Goal: Contribute content

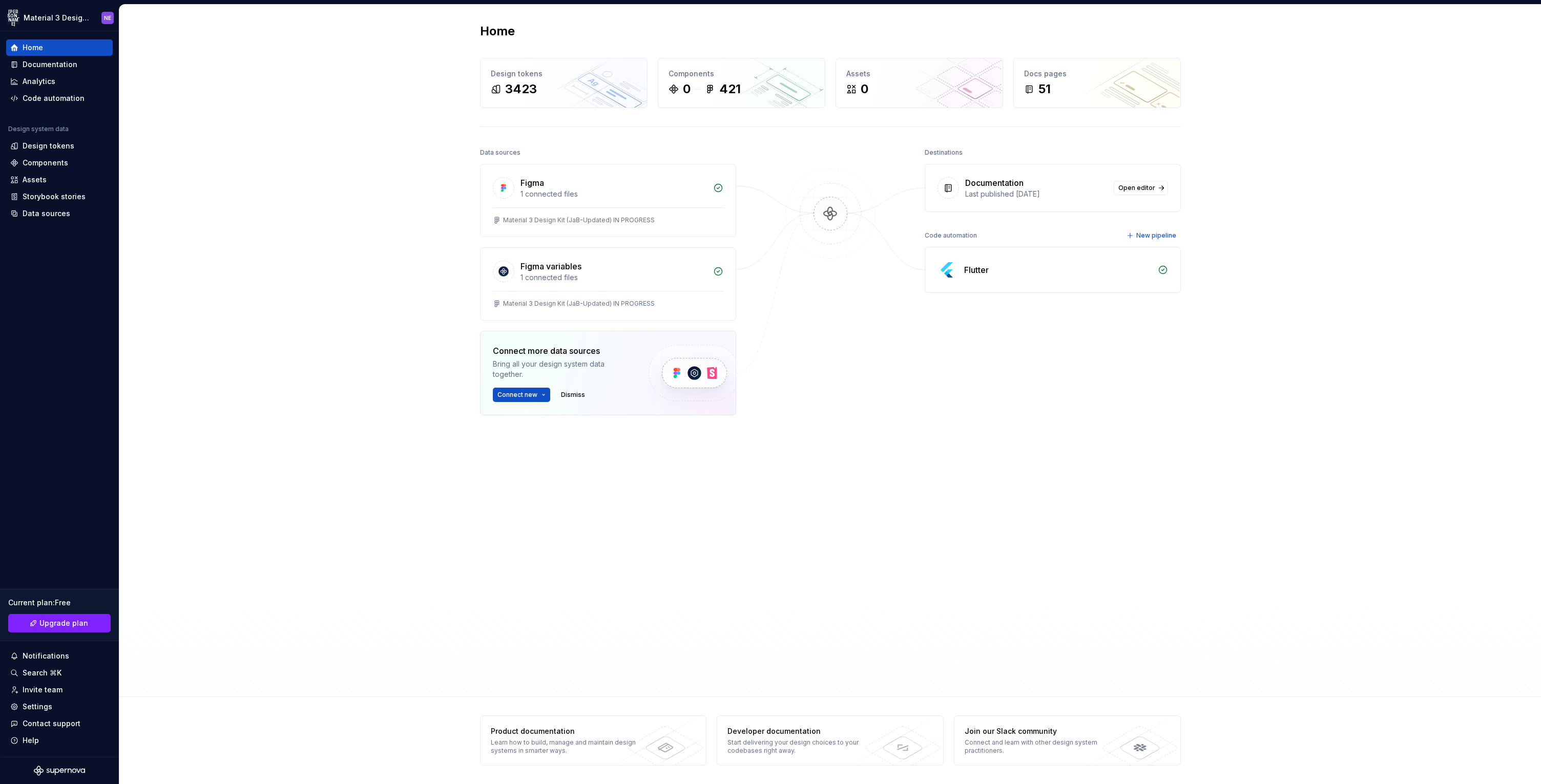
click at [1220, 321] on div "Home Design tokens 3423 Components 0 421 Assets 0 Docs pages 51 Data sources Fi…" at bounding box center [830, 351] width 1421 height 693
click at [1118, 190] on link "Open editor" at bounding box center [1141, 188] width 54 height 14
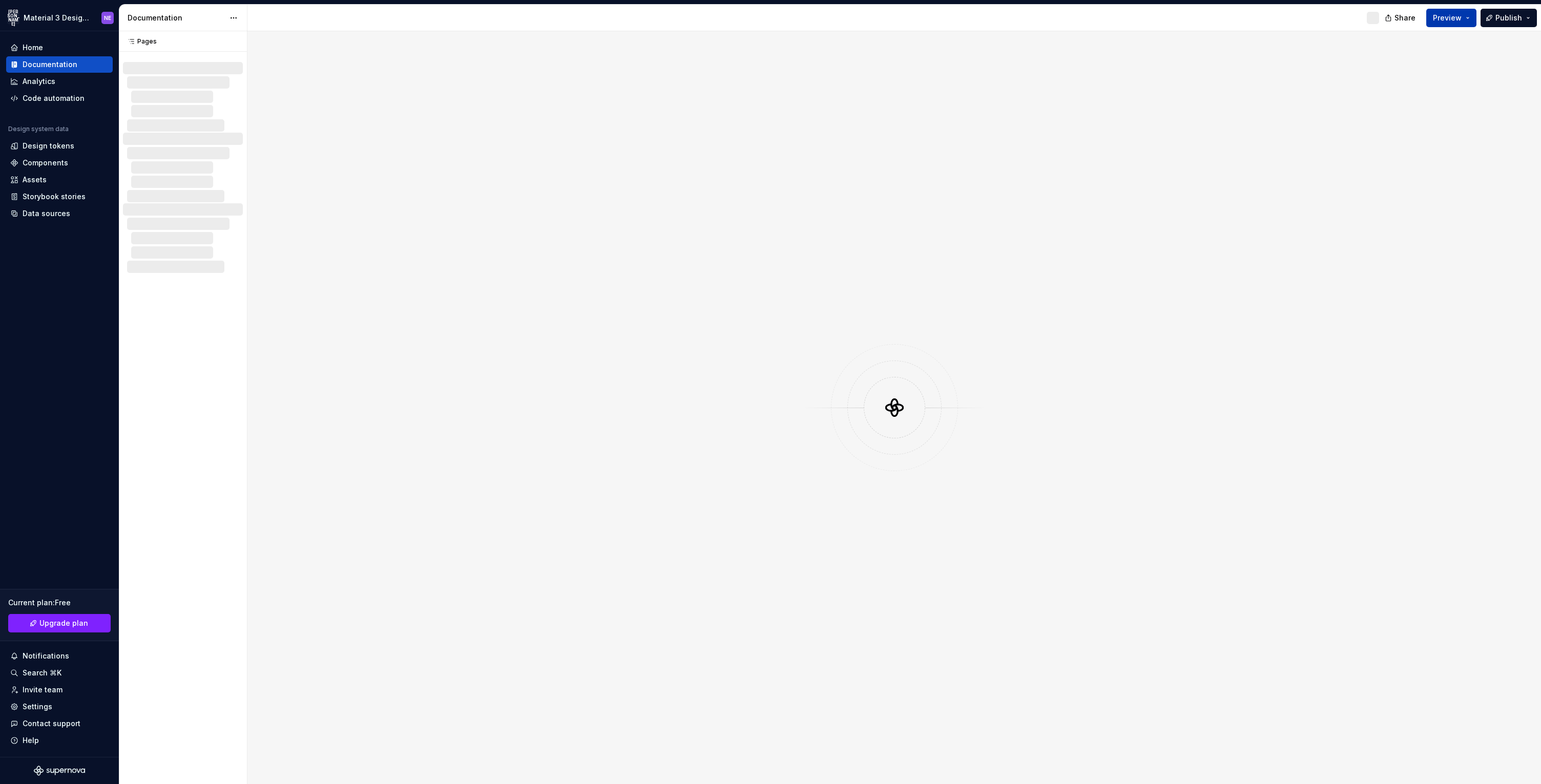
click at [1454, 16] on span "Preview" at bounding box center [1447, 17] width 29 height 10
click at [1439, 43] on link "Open" at bounding box center [1449, 47] width 41 height 19
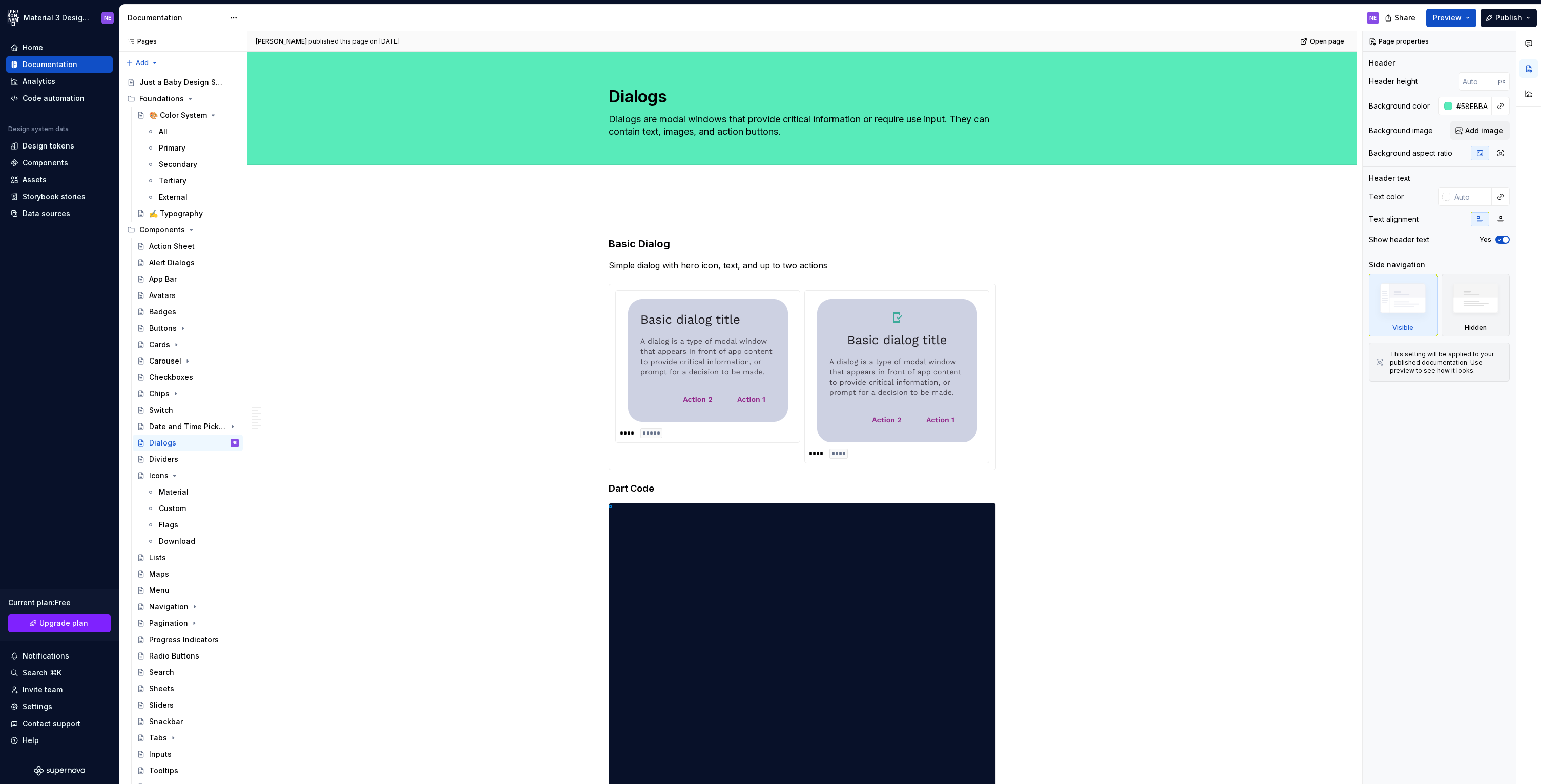
type textarea "*"
